Goal: Check status

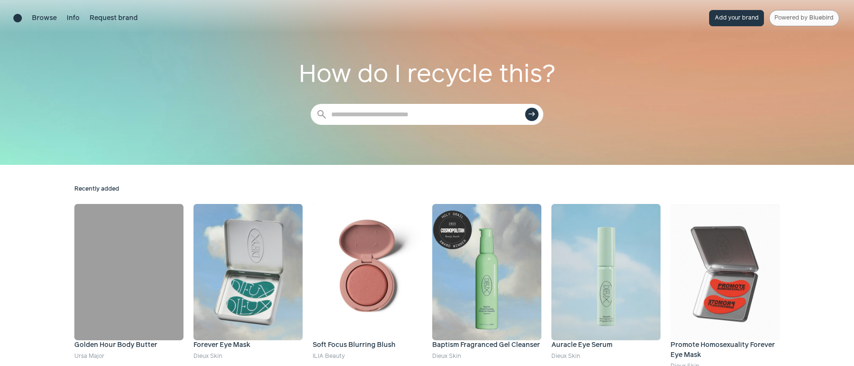
click at [791, 20] on link "Powered by Bluebird" at bounding box center [804, 18] width 70 height 16
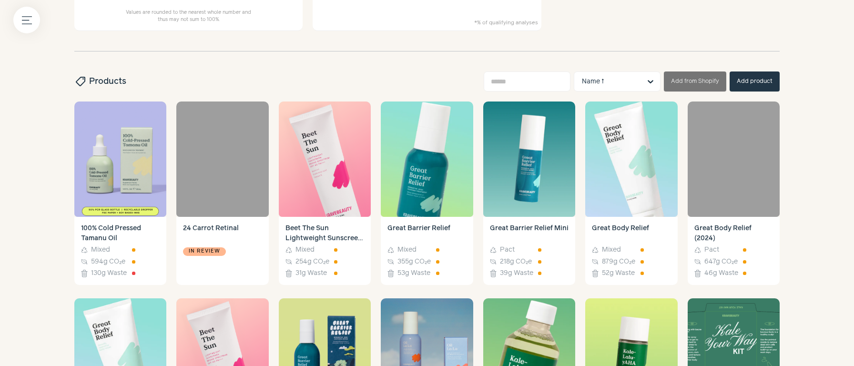
scroll to position [303, 0]
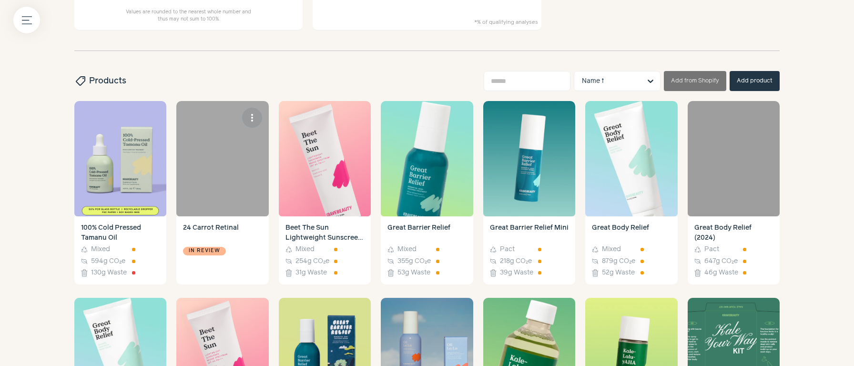
click at [225, 250] on div "In review" at bounding box center [222, 260] width 79 height 33
